Goal: Information Seeking & Learning: Find contact information

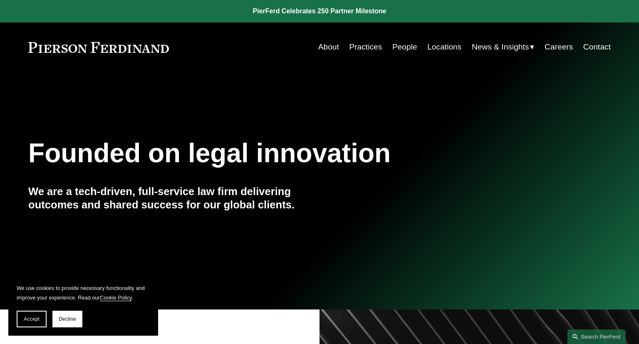
click at [437, 41] on link "Locations" at bounding box center [444, 47] width 34 height 16
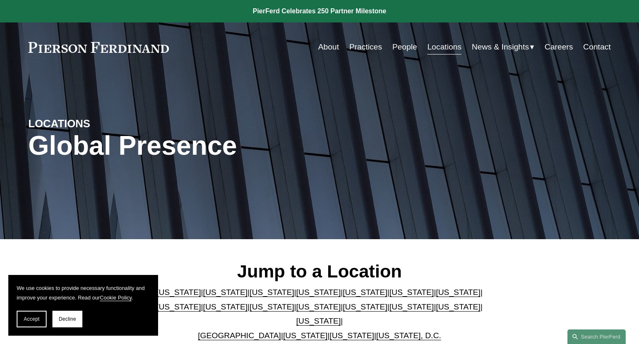
click at [250, 297] on link "[US_STATE]" at bounding box center [272, 292] width 45 height 9
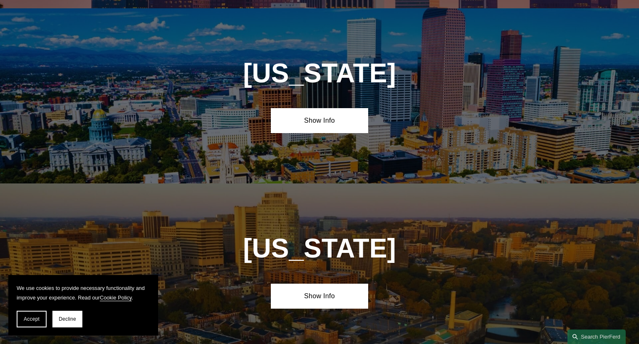
scroll to position [707, 0]
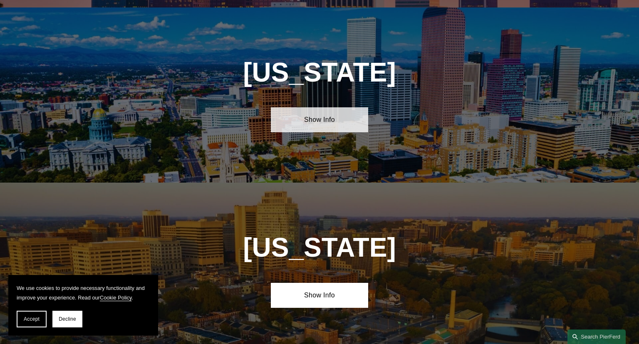
click at [307, 109] on link "Show Info" at bounding box center [319, 119] width 97 height 25
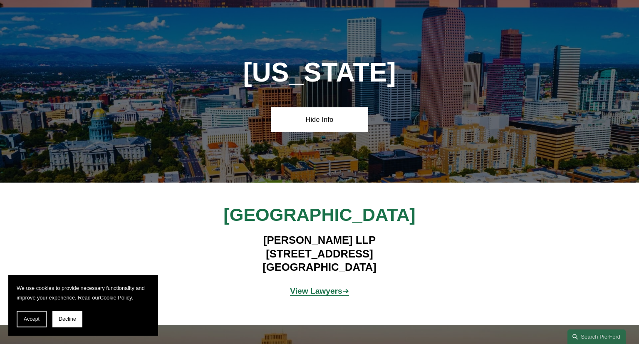
click at [317, 287] on strong "View Lawyers" at bounding box center [316, 291] width 52 height 9
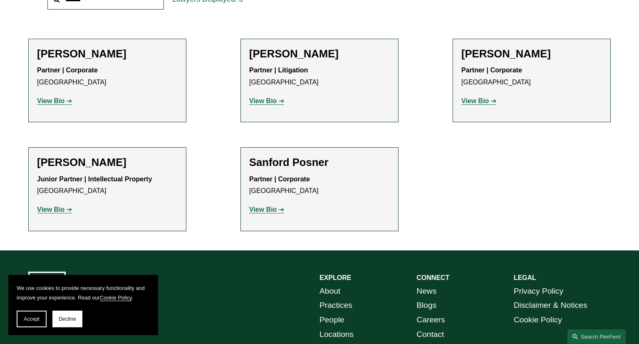
scroll to position [329, 0]
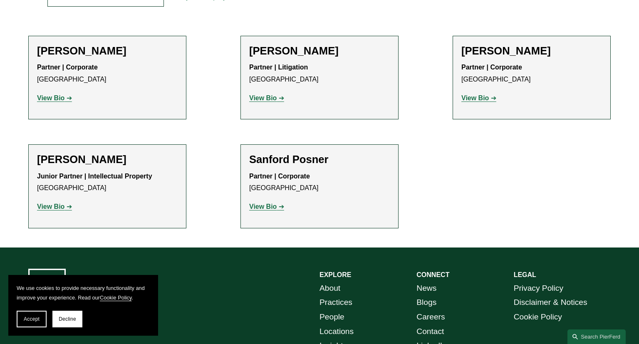
click at [71, 101] on link "View Bio" at bounding box center [54, 97] width 35 height 7
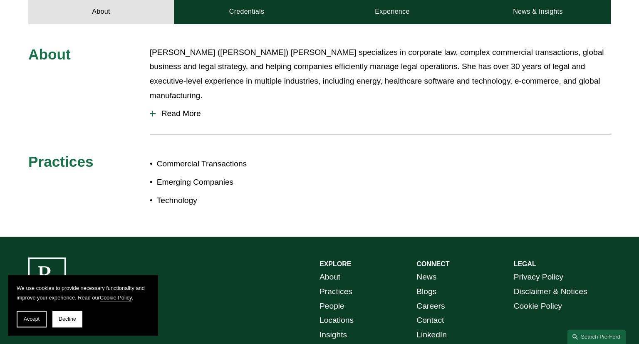
scroll to position [373, 0]
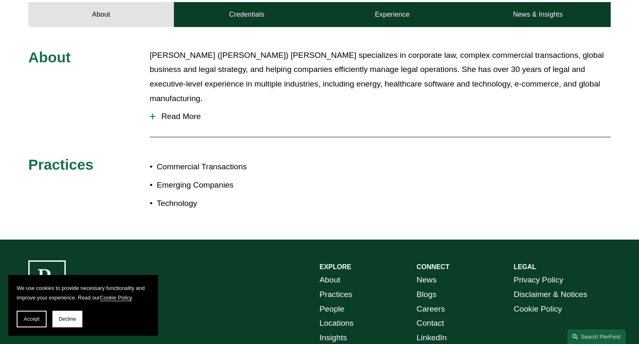
click at [151, 106] on button "Read More" at bounding box center [380, 117] width 461 height 22
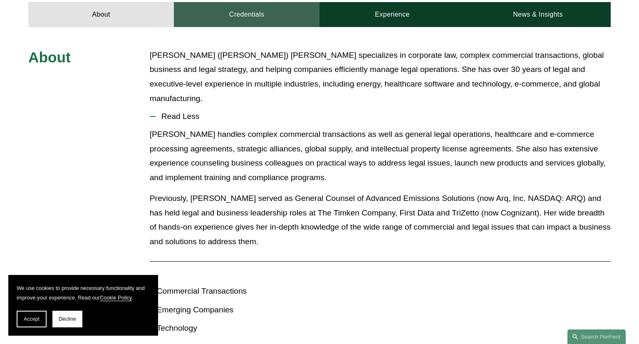
click at [257, 15] on link "Credentials" at bounding box center [247, 14] width 146 height 25
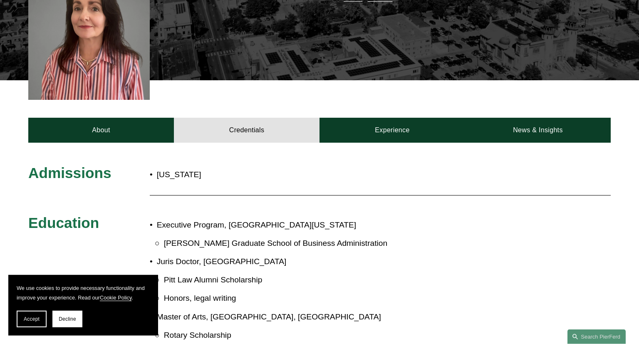
scroll to position [241, 0]
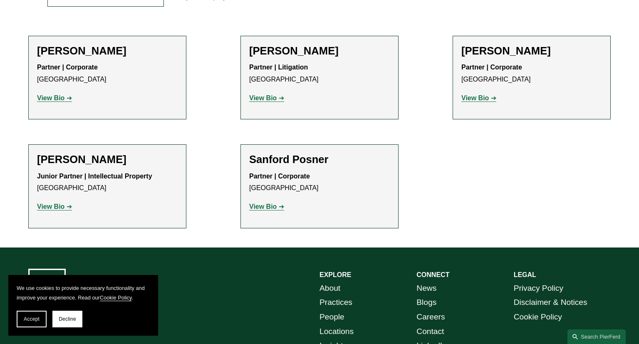
scroll to position [329, 0]
click at [480, 101] on strong "View Bio" at bounding box center [474, 97] width 27 height 7
click at [277, 99] on strong "View Bio" at bounding box center [262, 97] width 27 height 7
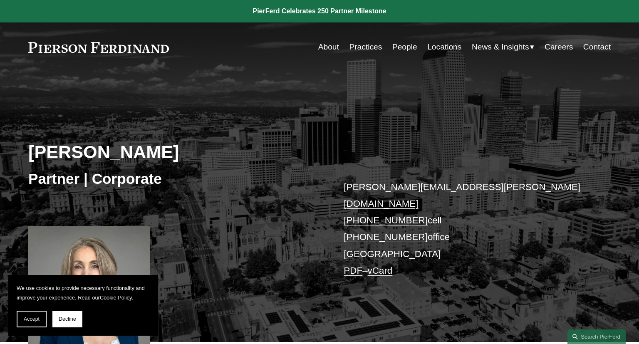
scroll to position [329, 0]
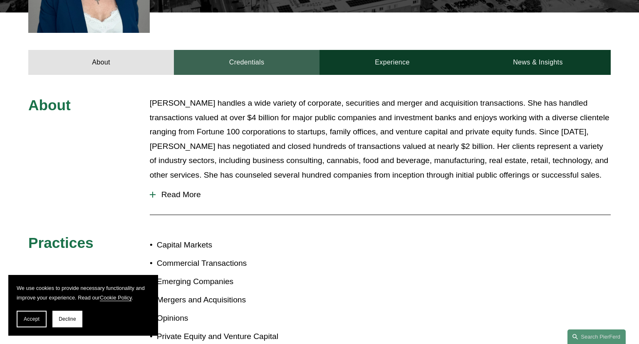
click at [242, 61] on link "Credentials" at bounding box center [247, 62] width 146 height 25
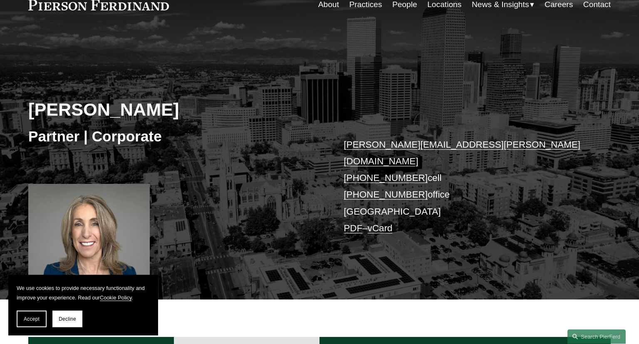
scroll to position [0, 0]
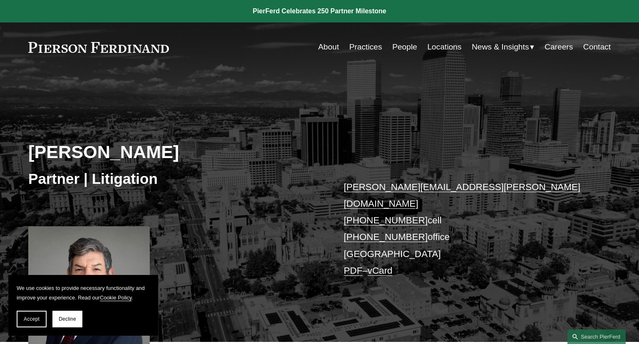
scroll to position [329, 0]
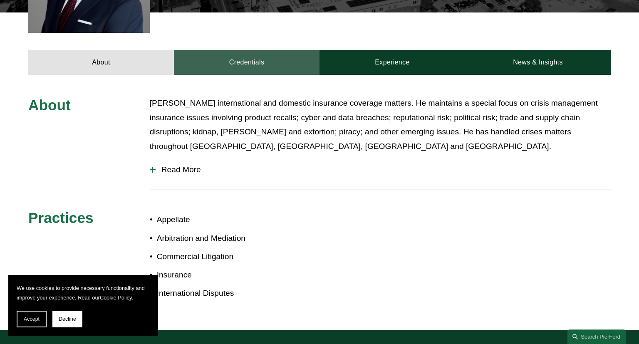
click at [232, 57] on link "Credentials" at bounding box center [247, 62] width 146 height 25
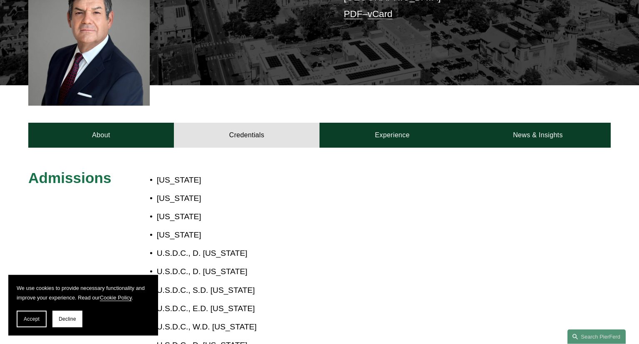
scroll to position [241, 0]
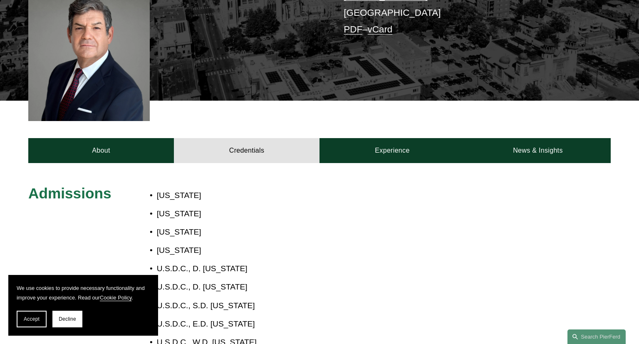
click at [282, 317] on p "U.S.D.C., E.D. Pennsylvania" at bounding box center [262, 324] width 211 height 15
